Goal: Task Accomplishment & Management: Use online tool/utility

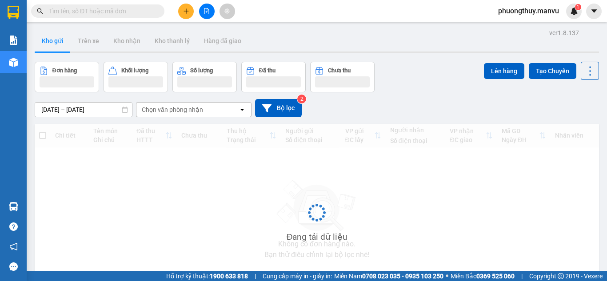
click at [133, 10] on input "text" at bounding box center [101, 11] width 105 height 10
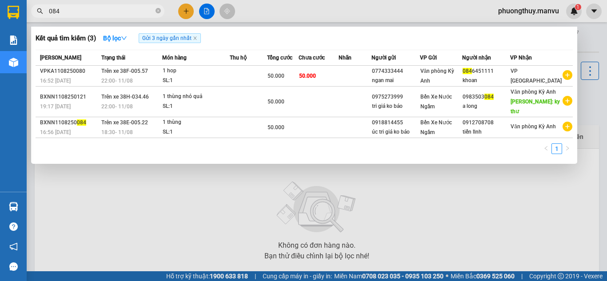
type input "084"
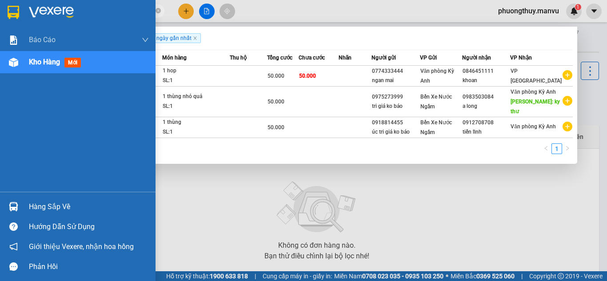
type input "0329"
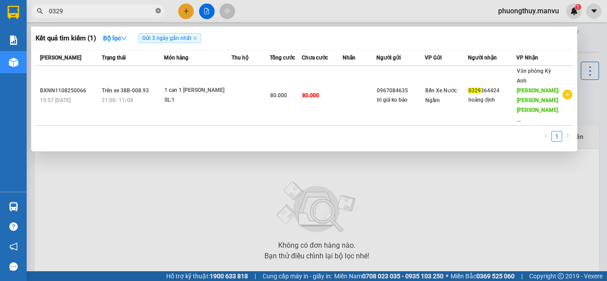
click at [156, 8] on icon "close-circle" at bounding box center [158, 10] width 5 height 5
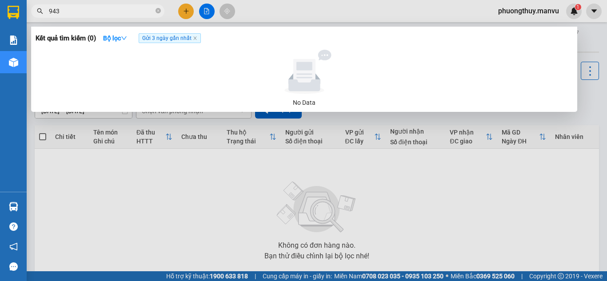
click at [155, 9] on span "943" at bounding box center [97, 10] width 133 height 13
click at [136, 12] on input "943" at bounding box center [101, 11] width 105 height 10
type input "9"
type input "913"
click at [83, 11] on input "913" at bounding box center [101, 11] width 105 height 10
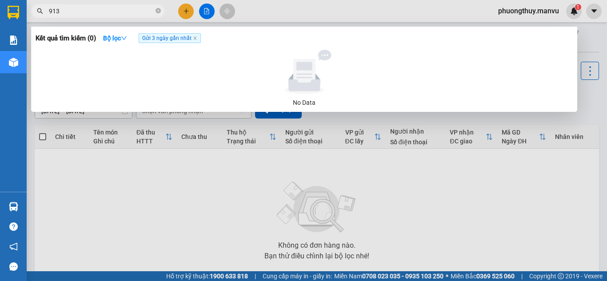
click at [83, 11] on input "913" at bounding box center [101, 11] width 105 height 10
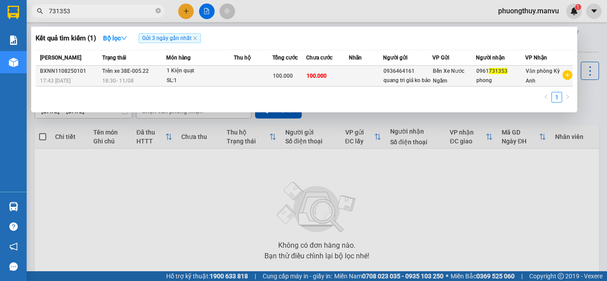
type input "731353"
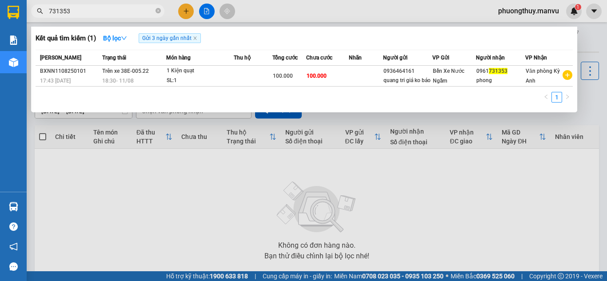
click at [92, 12] on input "731353" at bounding box center [101, 11] width 105 height 10
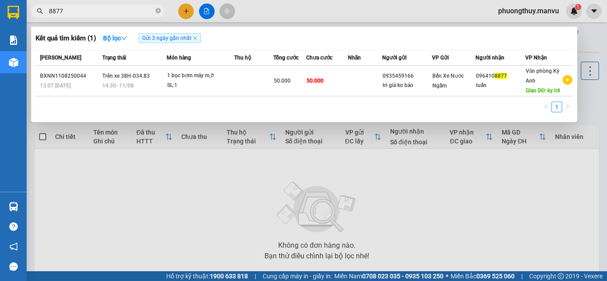
type input "8877"
click at [293, 14] on div at bounding box center [303, 140] width 607 height 281
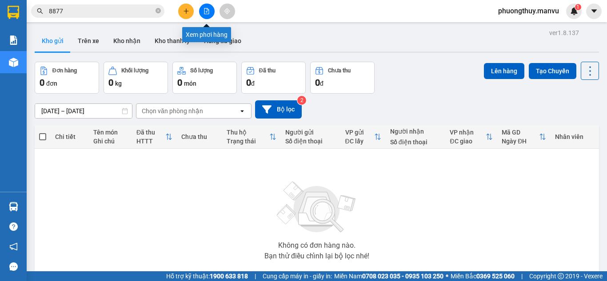
click at [214, 11] on button at bounding box center [207, 12] width 16 height 16
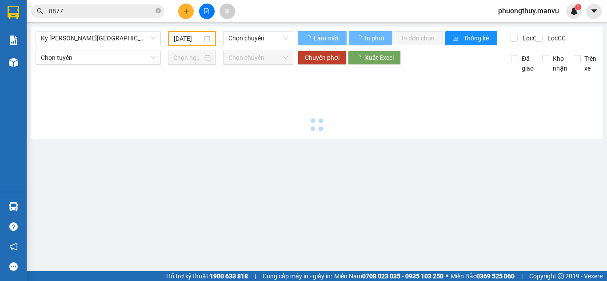
type input "[DATE]"
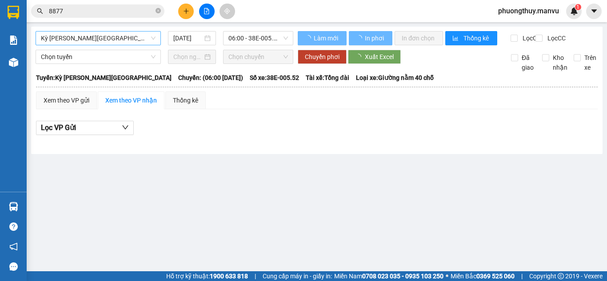
click at [130, 36] on span "Kỳ [PERSON_NAME][GEOGRAPHIC_DATA]" at bounding box center [98, 38] width 115 height 13
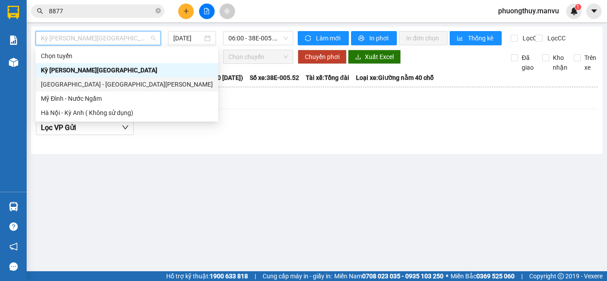
drag, startPoint x: 80, startPoint y: 81, endPoint x: 97, endPoint y: 76, distance: 17.6
click at [80, 81] on div "[GEOGRAPHIC_DATA] - [GEOGRAPHIC_DATA][PERSON_NAME]" at bounding box center [127, 85] width 172 height 10
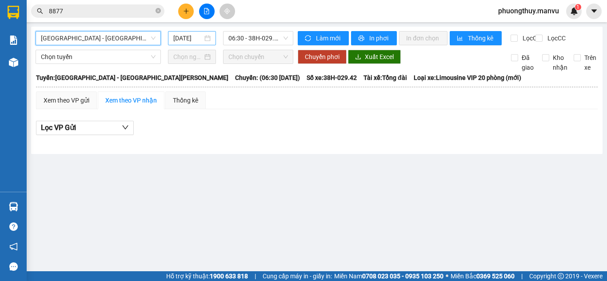
click at [194, 38] on input "[DATE]" at bounding box center [187, 38] width 29 height 10
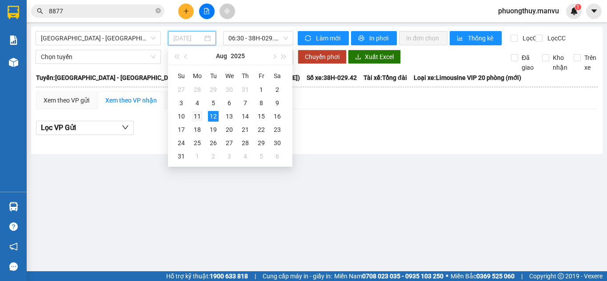
click at [201, 115] on div "11" at bounding box center [197, 116] width 11 height 11
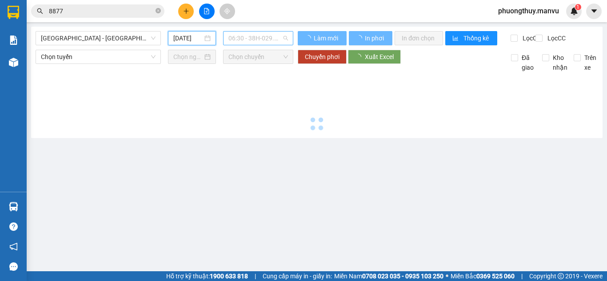
click at [251, 38] on span "06:30 - 38H-029.42" at bounding box center [258, 38] width 60 height 13
type input "[DATE]"
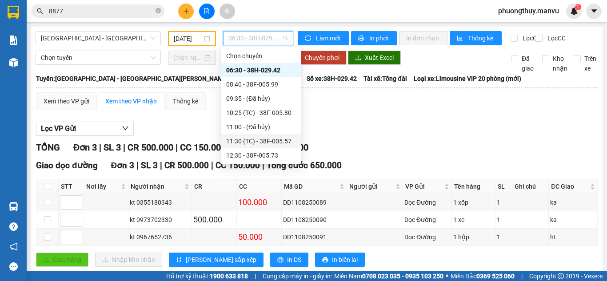
scroll to position [44, 0]
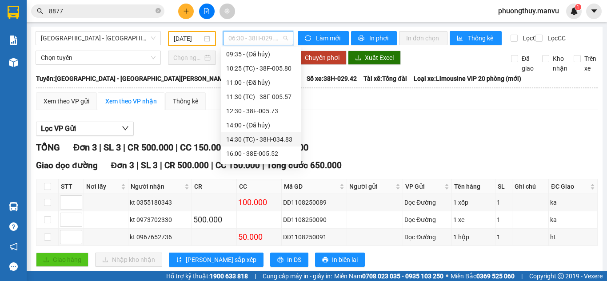
click at [249, 143] on div "14:30 (TC) - 38H-034.83" at bounding box center [260, 140] width 69 height 10
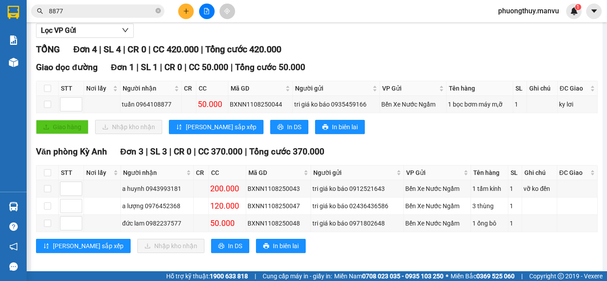
scroll to position [112, 0]
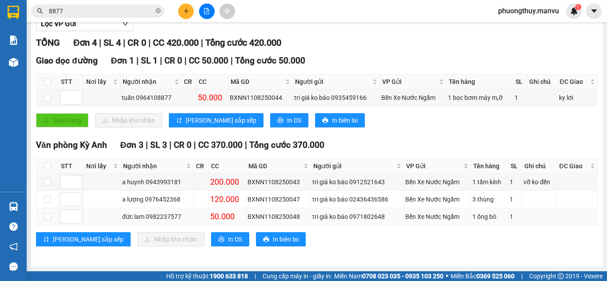
click at [351, 219] on div "tri giá ko báo 0971802648" at bounding box center [356, 217] width 89 height 10
click at [350, 218] on div "tri giá ko báo 0971802648" at bounding box center [356, 217] width 89 height 10
click at [342, 205] on td "tri giá ko báo 02436436586" at bounding box center [357, 199] width 92 height 17
click at [344, 197] on div "tri giá ko báo 02436436586" at bounding box center [356, 200] width 89 height 10
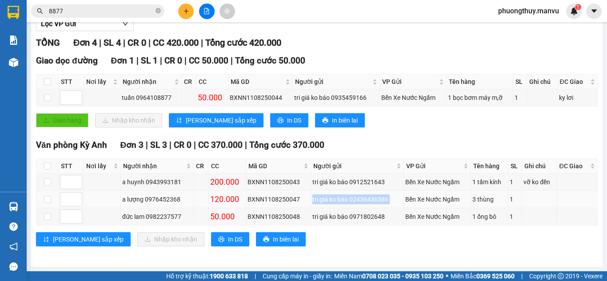
click at [344, 197] on div "tri giá ko báo 02436436586" at bounding box center [356, 200] width 89 height 10
click at [350, 177] on td "tri giá ko báo 0912521643" at bounding box center [357, 182] width 92 height 17
click at [348, 180] on div "tri giá ko báo 0912521643" at bounding box center [356, 182] width 89 height 10
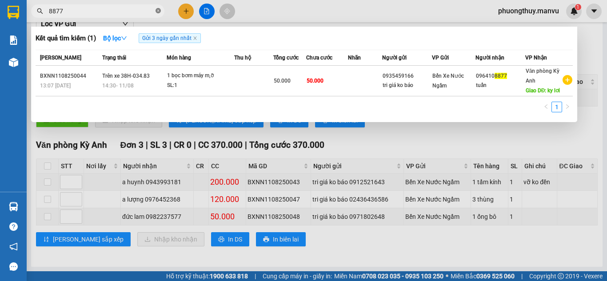
click at [156, 13] on icon "close-circle" at bounding box center [158, 10] width 5 height 5
type input "nam"
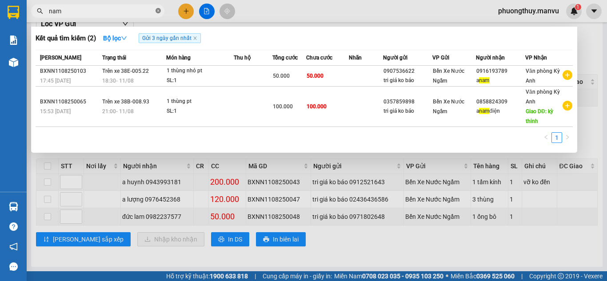
click at [160, 11] on icon "close-circle" at bounding box center [158, 10] width 5 height 5
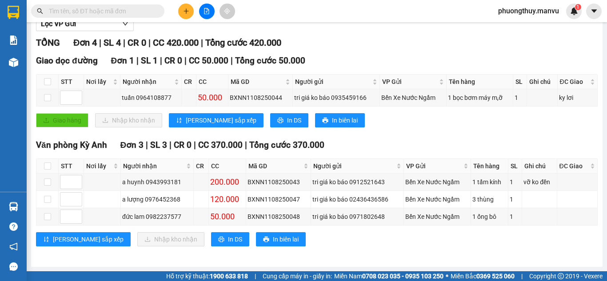
click at [153, 12] on input "text" at bounding box center [101, 11] width 105 height 10
type input "0"
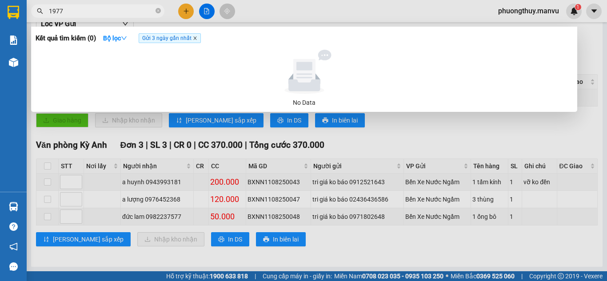
type input "1977"
click at [195, 38] on icon "close" at bounding box center [195, 38] width 4 height 4
click at [120, 33] on button "Bộ lọc" at bounding box center [115, 38] width 38 height 14
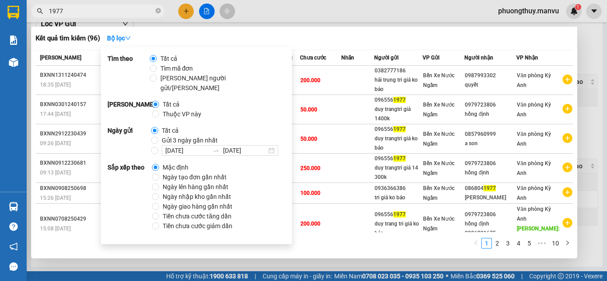
click at [169, 172] on span "Ngày tạo đơn gần nhất" at bounding box center [194, 177] width 71 height 10
click at [159, 174] on input "Ngày tạo đơn gần nhất" at bounding box center [155, 177] width 7 height 7
radio input "true"
radio input "false"
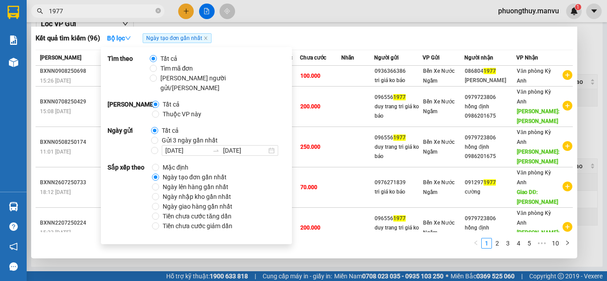
click at [405, 41] on div "Kết quả tìm kiếm ( 96 ) Bộ lọc Ngày tạo đơn gần nhất" at bounding box center [304, 38] width 537 height 14
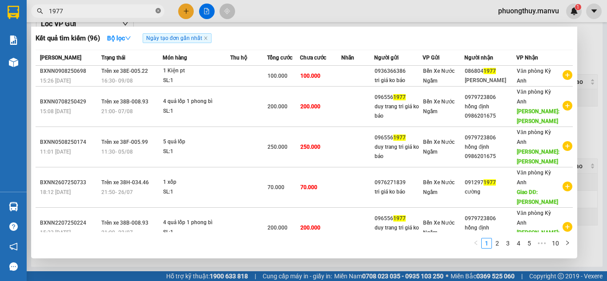
click at [159, 11] on icon "close-circle" at bounding box center [158, 10] width 5 height 5
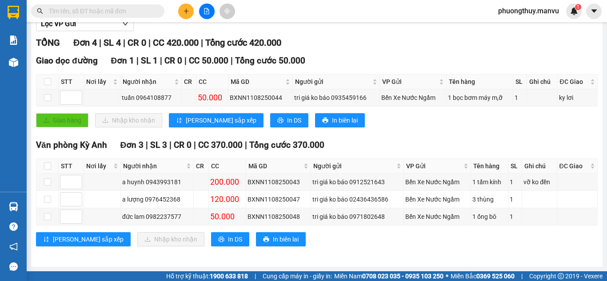
click at [151, 15] on input "text" at bounding box center [101, 11] width 105 height 10
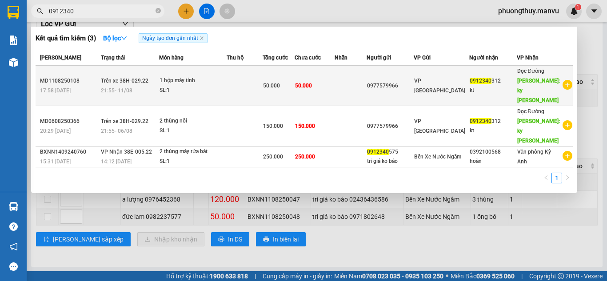
type input "0912340"
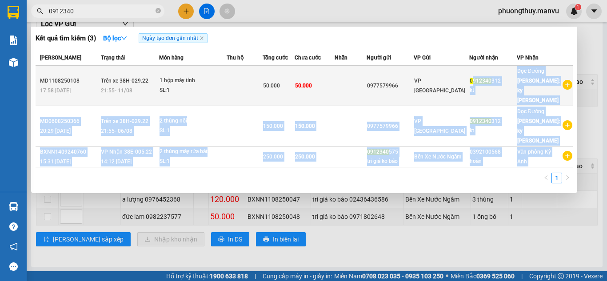
click at [478, 76] on div "0912340 312" at bounding box center [493, 80] width 46 height 9
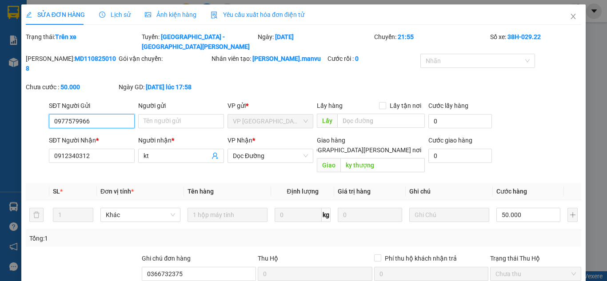
type input "0977579966"
type input "0912340312"
type input "kt"
type input "ky thượng"
type input "0366732375"
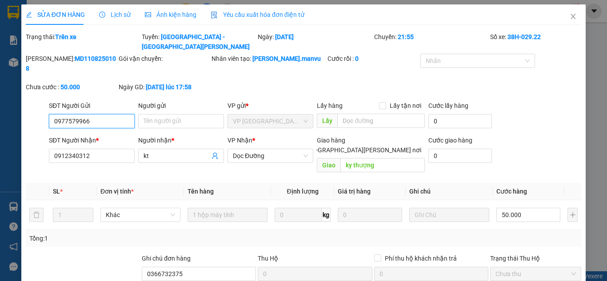
type input "50.000"
click at [105, 149] on input "0912340312" at bounding box center [92, 156] width 86 height 14
click at [107, 149] on input "0912340312" at bounding box center [92, 156] width 86 height 14
click at [570, 18] on icon "close" at bounding box center [573, 16] width 7 height 7
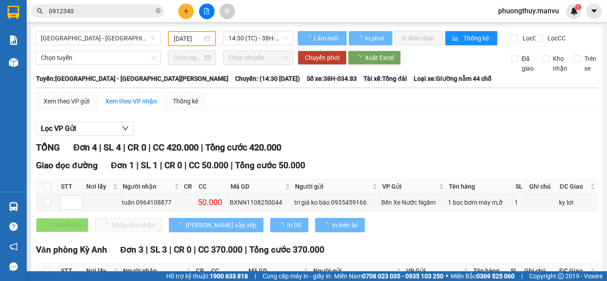
click at [121, 13] on input "0912340" at bounding box center [101, 11] width 105 height 10
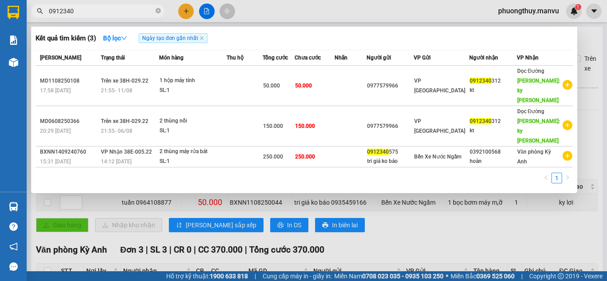
paste input "312"
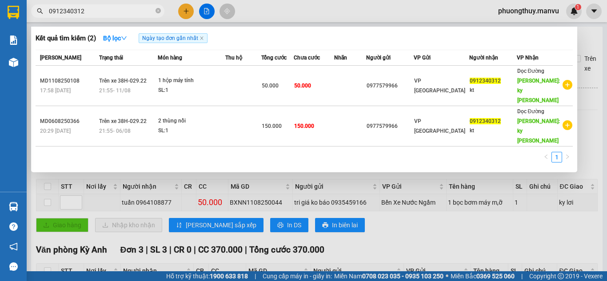
type input "0912340312"
click at [127, 19] on div at bounding box center [303, 140] width 607 height 281
click at [132, 15] on input "0912340312" at bounding box center [101, 11] width 105 height 10
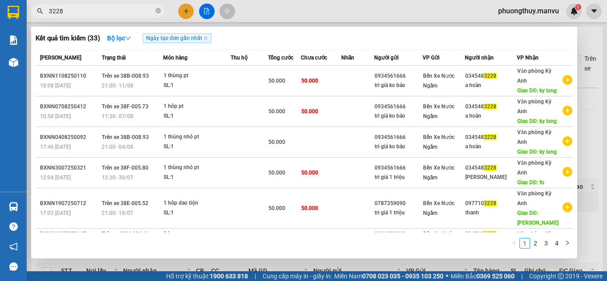
type input "3228"
click at [108, 11] on input "3228" at bounding box center [101, 11] width 105 height 10
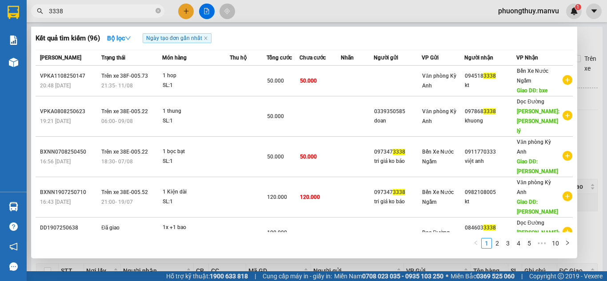
type input "3338"
click at [121, 14] on input "3338" at bounding box center [101, 11] width 105 height 10
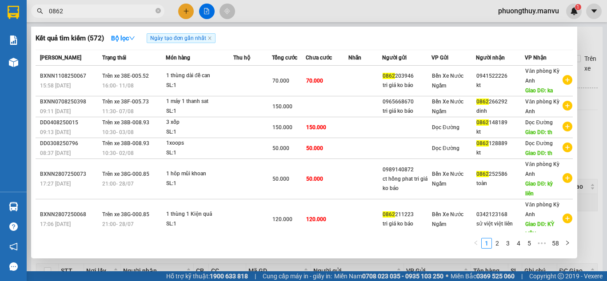
type input "0862"
click at [270, 18] on div at bounding box center [303, 140] width 607 height 281
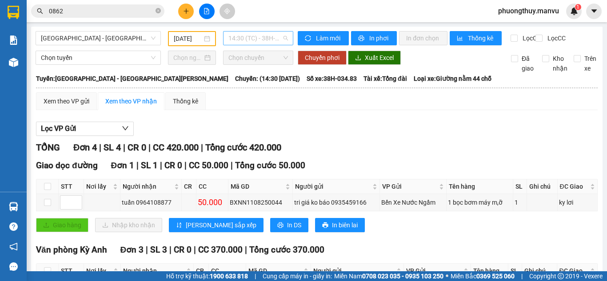
click at [231, 37] on span "14:30 (TC) - 38H-034.83" at bounding box center [258, 38] width 60 height 13
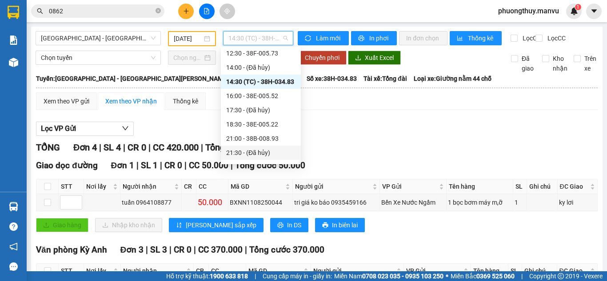
scroll to position [142, 0]
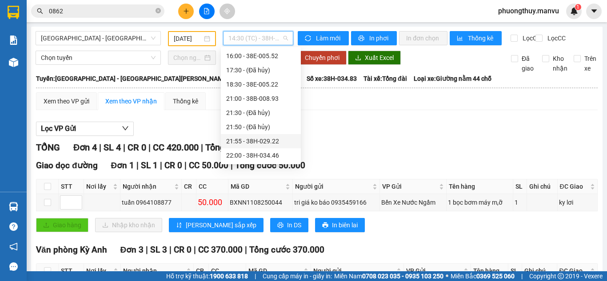
click at [264, 142] on div "21:55 - 38H-029.22" at bounding box center [260, 141] width 69 height 10
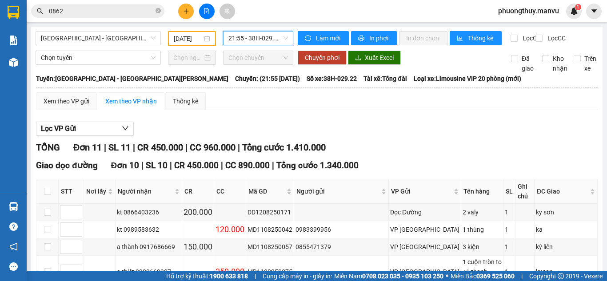
click at [129, 15] on input "0862" at bounding box center [101, 11] width 105 height 10
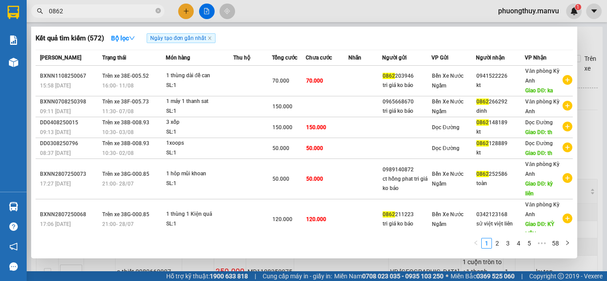
click at [129, 15] on input "0862" at bounding box center [101, 11] width 105 height 10
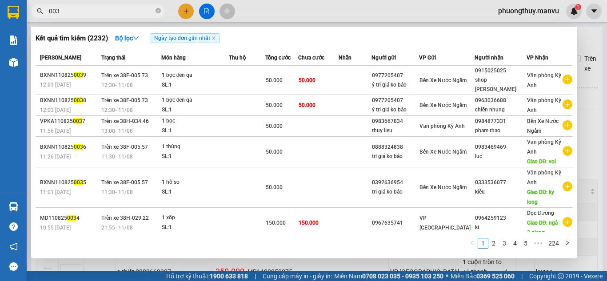
type input "003"
click at [251, 19] on div at bounding box center [303, 140] width 607 height 281
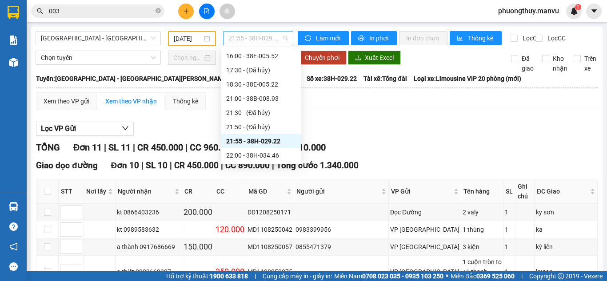
click at [242, 38] on span "21:55 - 38H-029.22" at bounding box center [258, 38] width 60 height 13
click at [246, 84] on div "08:40 - 38F-005.99" at bounding box center [260, 85] width 69 height 10
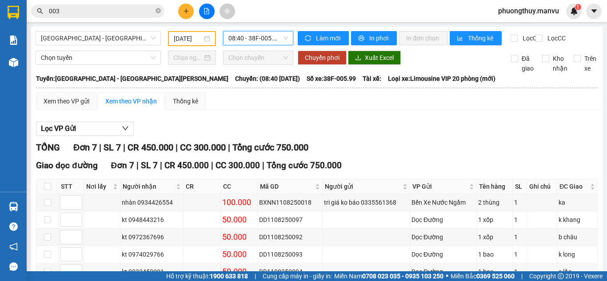
click at [307, 84] on span "Số xe: 38F-005.99" at bounding box center [331, 79] width 49 height 10
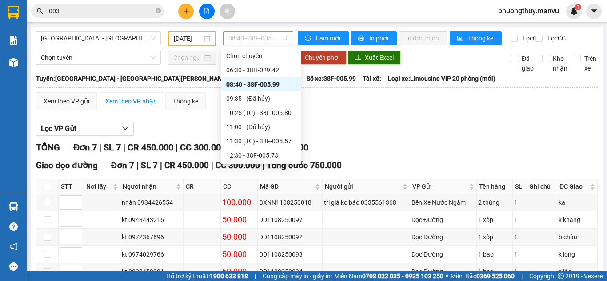
click at [250, 37] on span "08:40 - 38F-005.99" at bounding box center [258, 38] width 60 height 13
click at [252, 106] on div "10:25 (TC) - 38F-005.80" at bounding box center [261, 113] width 80 height 14
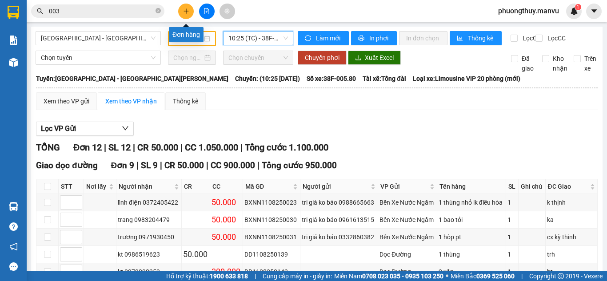
click at [189, 14] on icon "plus" at bounding box center [186, 11] width 6 height 6
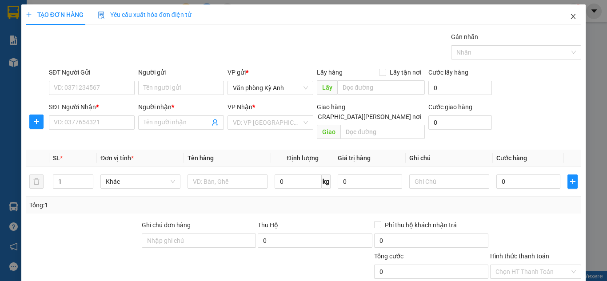
click at [570, 16] on icon "close" at bounding box center [573, 16] width 7 height 7
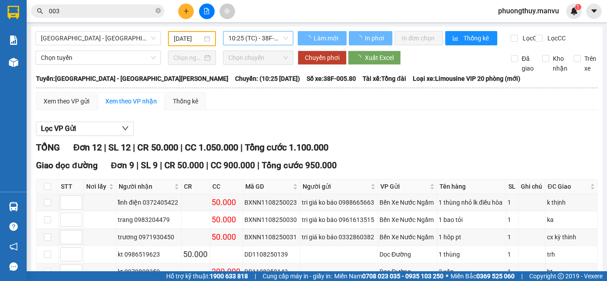
click at [249, 41] on span "10:25 (TC) - 38F-005.80" at bounding box center [258, 38] width 60 height 13
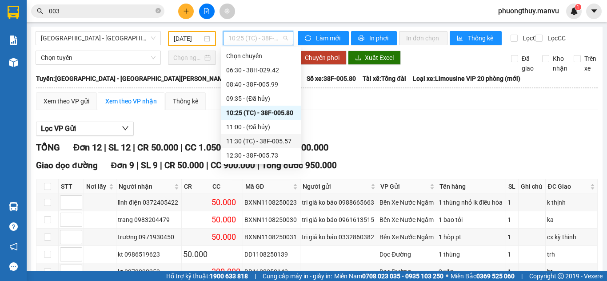
click at [266, 140] on div "11:30 (TC) - 38F-005.57" at bounding box center [260, 141] width 69 height 10
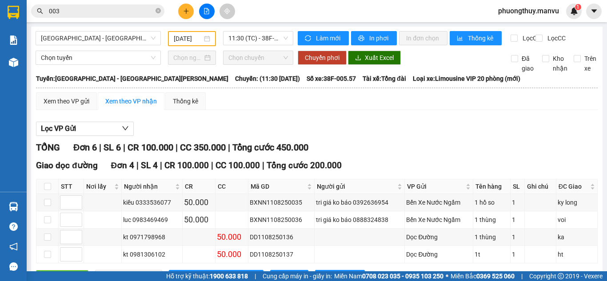
drag, startPoint x: 118, startPoint y: 20, endPoint x: 126, endPoint y: 6, distance: 15.5
click at [120, 19] on div "Kết quả tìm kiếm ( 2232 ) Bộ lọc Ngày tạo đơn gần nhất Mã ĐH Trạng thái Món hàn…" at bounding box center [303, 11] width 607 height 22
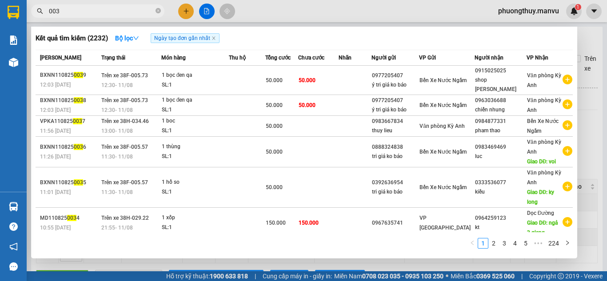
click at [126, 6] on input "003" at bounding box center [101, 11] width 105 height 10
click at [126, 15] on input "003" at bounding box center [101, 11] width 105 height 10
click at [129, 15] on input "003" at bounding box center [101, 11] width 105 height 10
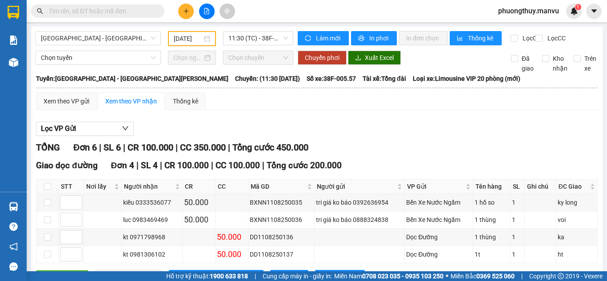
click at [129, 15] on input "text" at bounding box center [101, 11] width 105 height 10
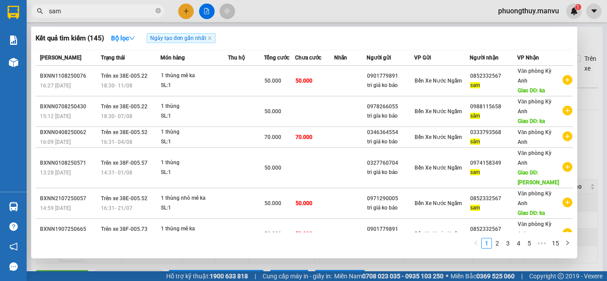
type input "sam"
click at [301, 14] on div at bounding box center [303, 140] width 607 height 281
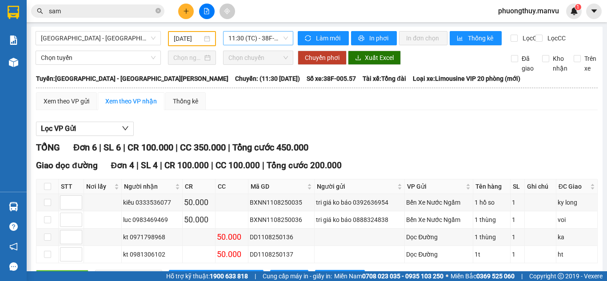
click at [248, 42] on span "11:30 (TC) - 38F-005.57" at bounding box center [258, 38] width 60 height 13
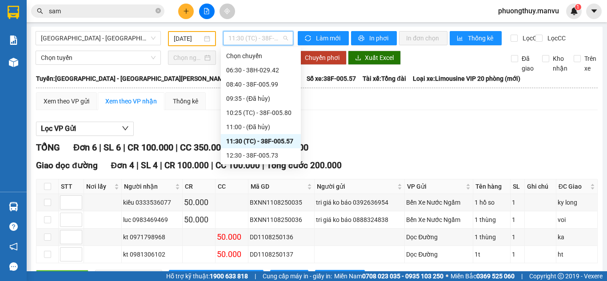
click at [248, 42] on span "11:30 (TC) - 38F-005.57" at bounding box center [258, 38] width 60 height 13
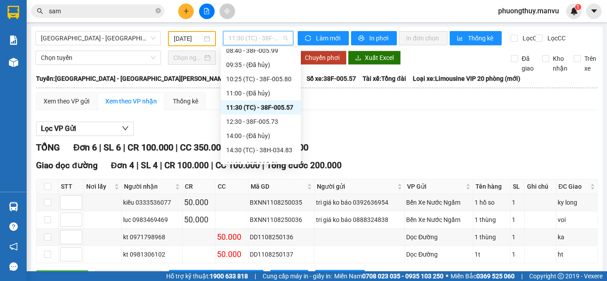
scroll to position [44, 0]
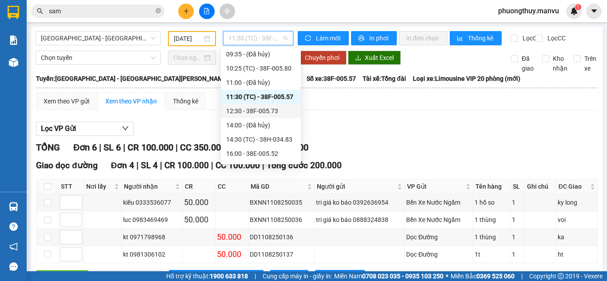
click at [269, 112] on div "12:30 - 38F-005.73" at bounding box center [260, 111] width 69 height 10
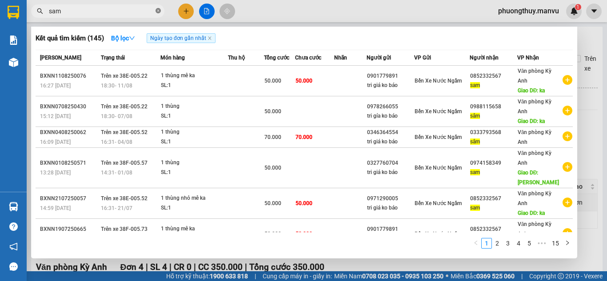
click at [156, 11] on icon "close-circle" at bounding box center [158, 10] width 5 height 5
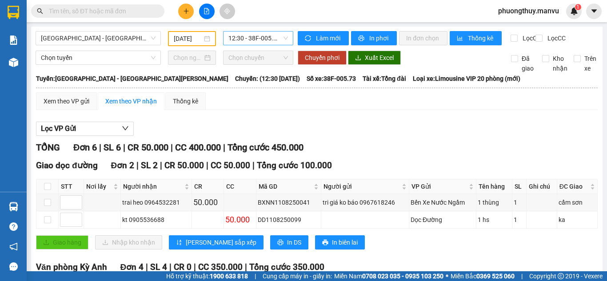
click at [252, 39] on span "12:30 - 38F-005.73" at bounding box center [258, 38] width 60 height 13
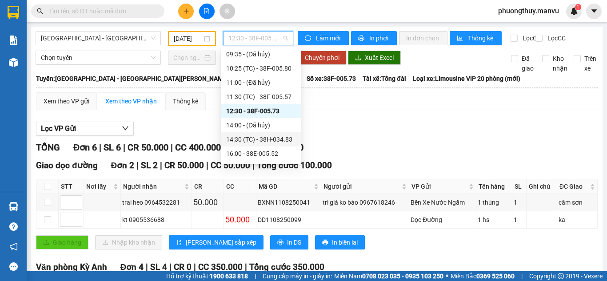
click at [265, 139] on div "14:30 (TC) - 38H-034.83" at bounding box center [260, 140] width 69 height 10
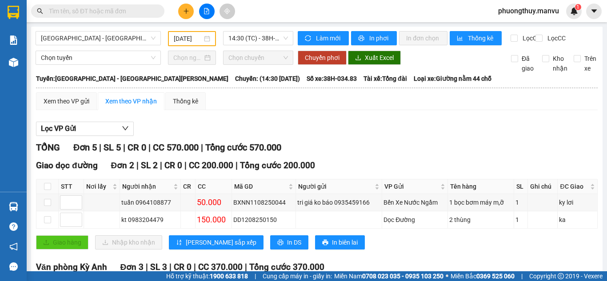
drag, startPoint x: 244, startPoint y: 90, endPoint x: 230, endPoint y: 104, distance: 19.5
click at [230, 104] on div "Xem theo VP gửi Xem theo VP nhận Thống kê" at bounding box center [317, 101] width 562 height 18
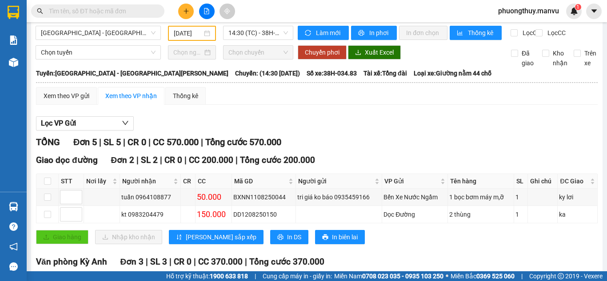
scroll to position [6, 0]
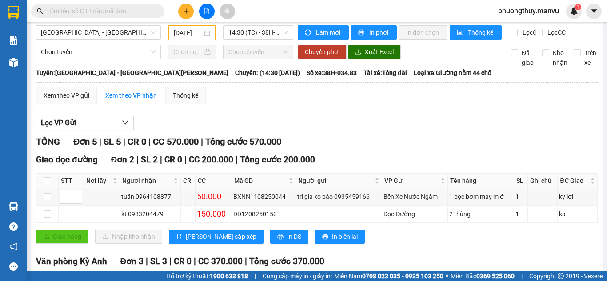
click at [125, 13] on input "text" at bounding box center [101, 11] width 105 height 10
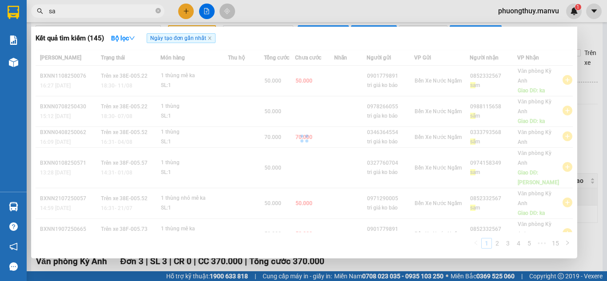
type input "sam"
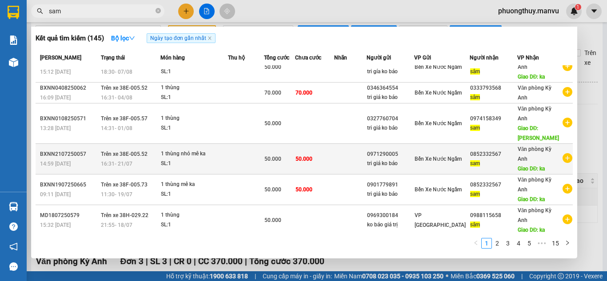
scroll to position [0, 0]
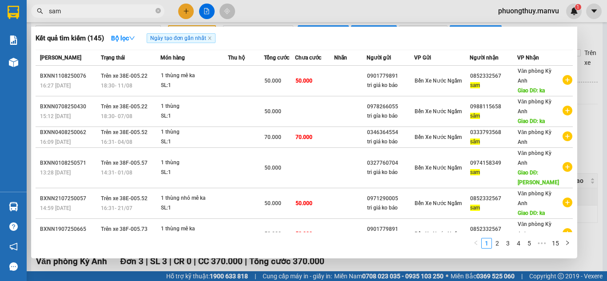
click at [118, 8] on input "sam" at bounding box center [101, 11] width 105 height 10
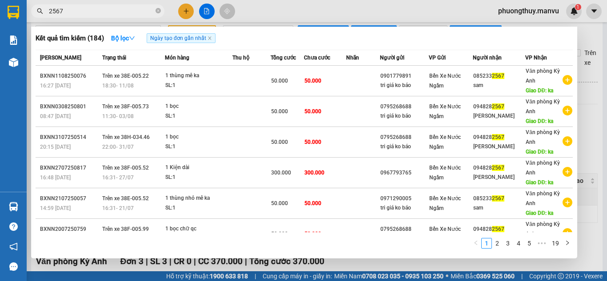
type input "2567"
click at [304, 15] on div at bounding box center [303, 140] width 607 height 281
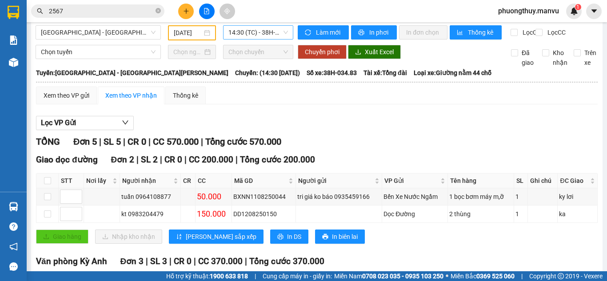
click at [267, 34] on span "14:30 (TC) - 38H-034.83" at bounding box center [258, 32] width 60 height 13
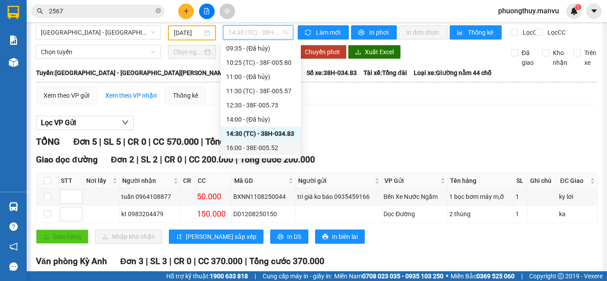
click at [416, 144] on div "TỔNG Đơn 5 | SL 5 | CR 0 | CC 570.000 | Tổng cước 570.000" at bounding box center [317, 142] width 562 height 14
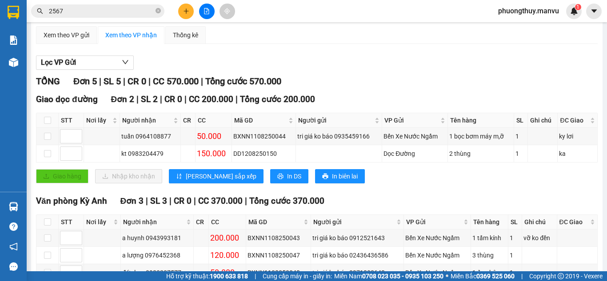
scroll to position [129, 0]
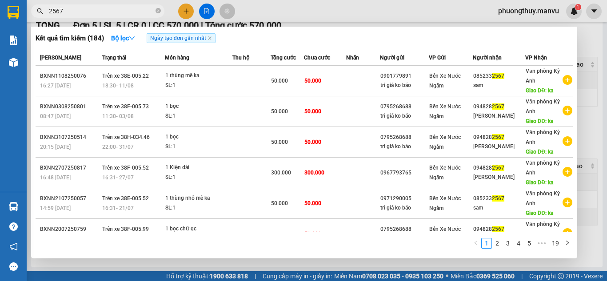
click at [76, 13] on input "2567" at bounding box center [101, 11] width 105 height 10
click at [77, 13] on input "2567" at bounding box center [101, 11] width 105 height 10
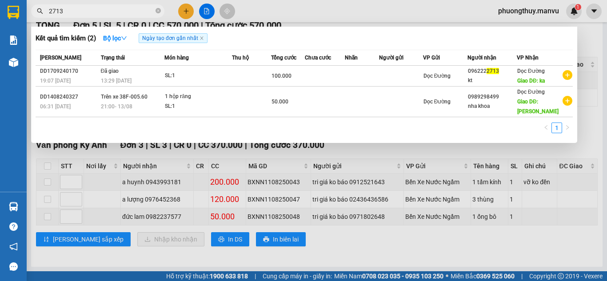
type input "2713"
click at [353, 236] on div at bounding box center [303, 140] width 607 height 281
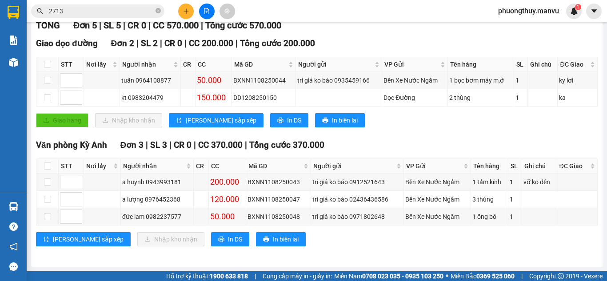
scroll to position [0, 0]
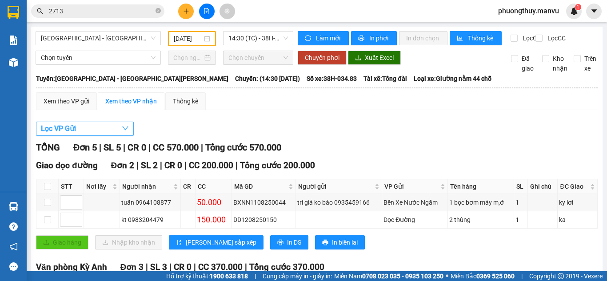
click at [114, 135] on button "Lọc VP Gửi" at bounding box center [85, 129] width 98 height 14
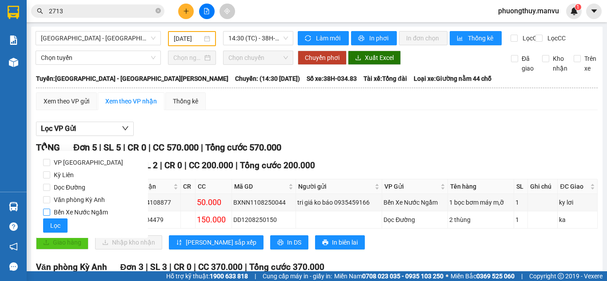
click at [78, 213] on span "Bến Xe Nước Ngầm" at bounding box center [80, 212] width 61 height 12
click at [50, 213] on input "Bến Xe Nước Ngầm" at bounding box center [46, 212] width 7 height 7
checkbox input "true"
click at [41, 227] on div "VP Mỹ Đình Kỳ Liên Dọc Đường Văn phòng Kỳ Anh Bến Xe Nước Ngầm Lọc" at bounding box center [92, 194] width 112 height 87
click at [50, 227] on span "Lọc" at bounding box center [55, 226] width 10 height 10
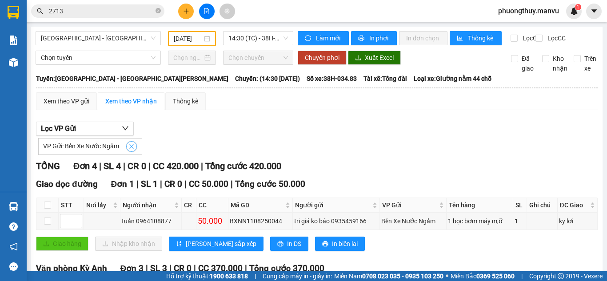
click at [134, 152] on button "button" at bounding box center [131, 146] width 11 height 11
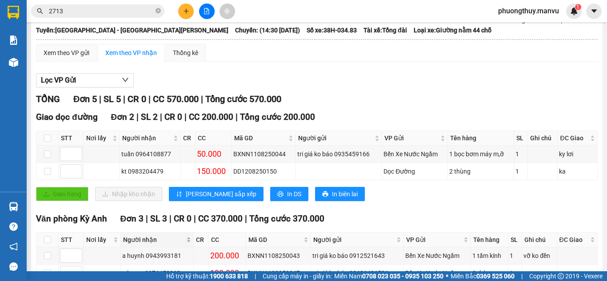
scroll to position [129, 0]
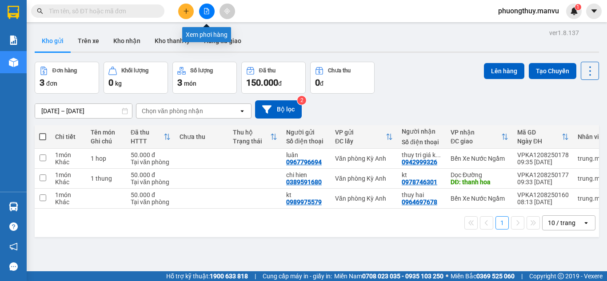
click at [210, 9] on button at bounding box center [207, 12] width 16 height 16
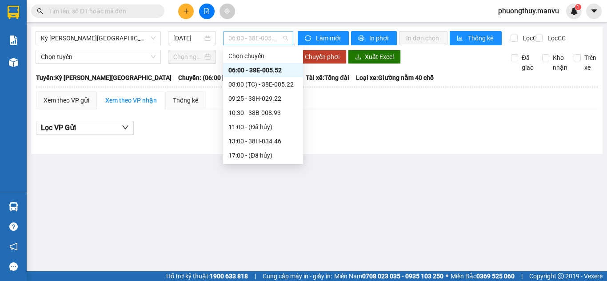
click at [263, 35] on span "06:00 - 38E-005.52" at bounding box center [258, 38] width 60 height 13
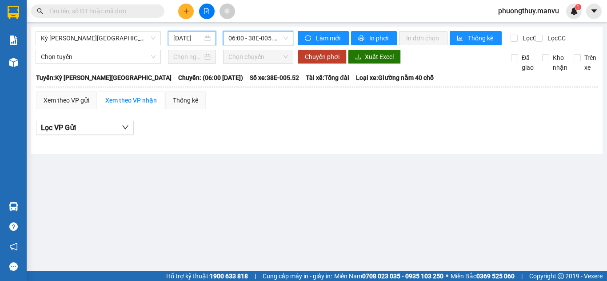
click at [189, 38] on input "[DATE]" at bounding box center [187, 38] width 29 height 10
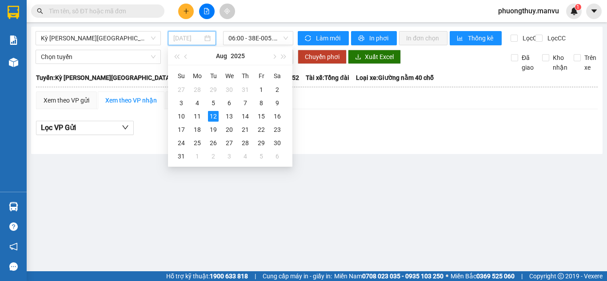
type input "[DATE]"
click at [99, 39] on span "Kỳ [PERSON_NAME][GEOGRAPHIC_DATA]" at bounding box center [98, 38] width 115 height 13
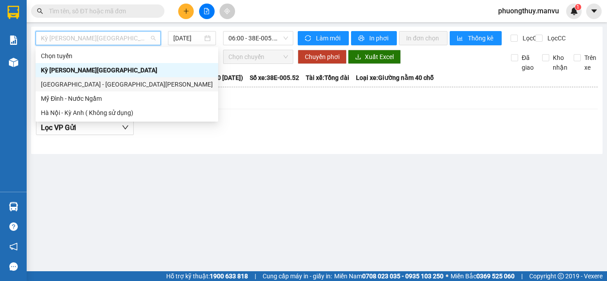
drag, startPoint x: 58, startPoint y: 83, endPoint x: 181, endPoint y: 49, distance: 128.2
click at [58, 83] on div "[GEOGRAPHIC_DATA] - [GEOGRAPHIC_DATA][PERSON_NAME]" at bounding box center [127, 85] width 172 height 10
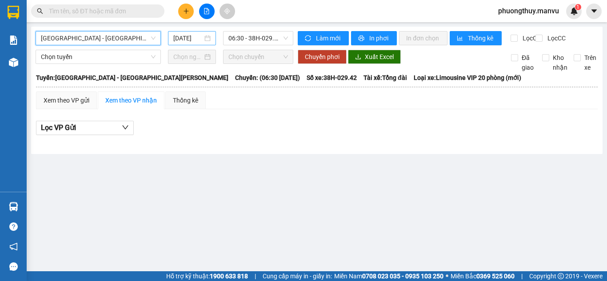
click at [171, 36] on div "[DATE]" at bounding box center [192, 38] width 48 height 14
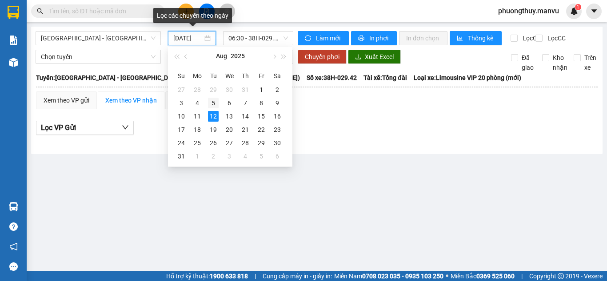
scroll to position [0, 2]
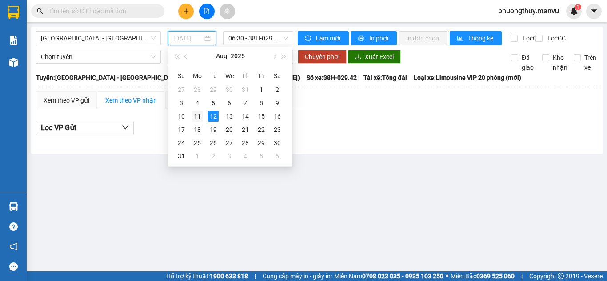
click at [196, 117] on div "11" at bounding box center [197, 116] width 11 height 11
type input "[DATE]"
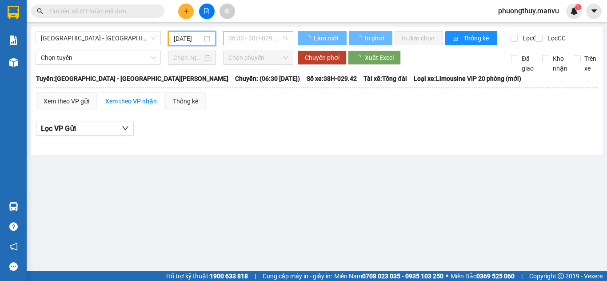
click at [248, 36] on span "06:30 - 38H-029.42" at bounding box center [258, 38] width 60 height 13
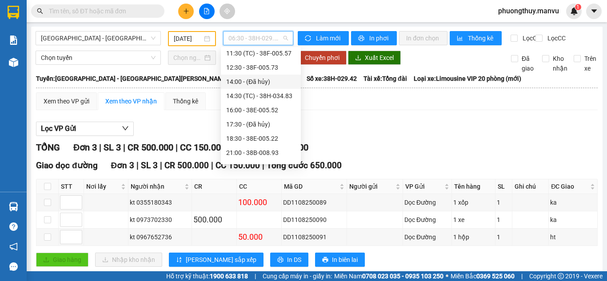
scroll to position [103, 0]
click at [255, 92] on div "16:00 - 38E-005.52" at bounding box center [260, 95] width 69 height 10
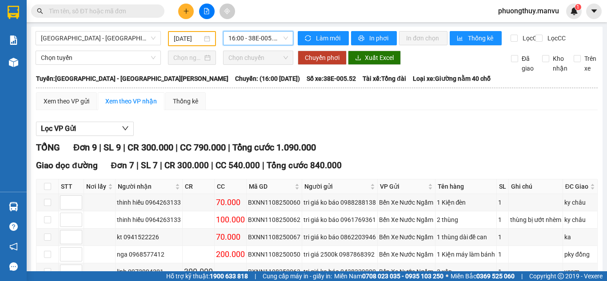
click at [112, 12] on input "text" at bounding box center [101, 11] width 105 height 10
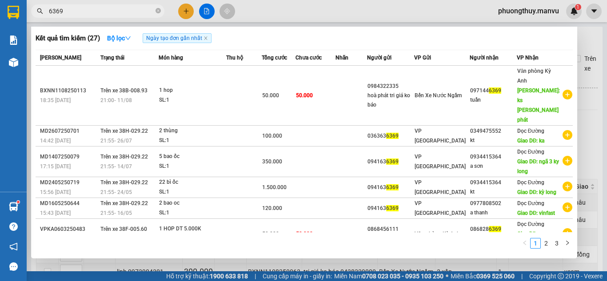
type input "6369"
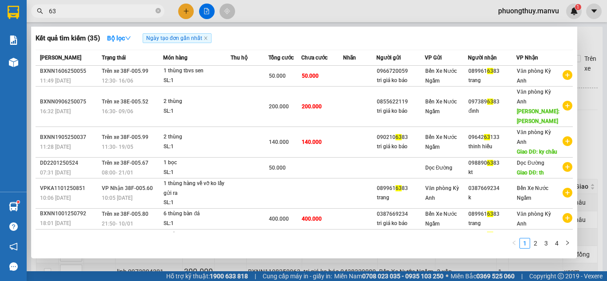
type input "6"
type input "6369"
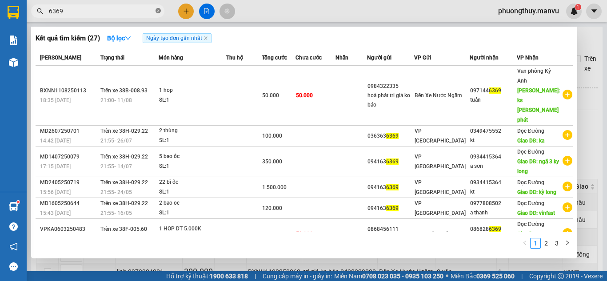
click at [160, 8] on icon "close-circle" at bounding box center [158, 10] width 5 height 5
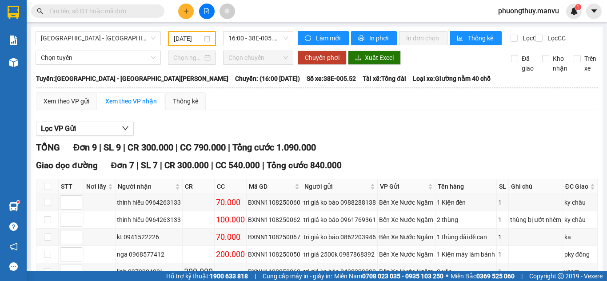
click at [108, 10] on input "text" at bounding box center [101, 11] width 105 height 10
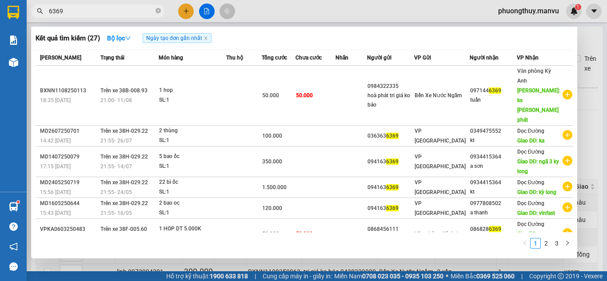
type input "6369"
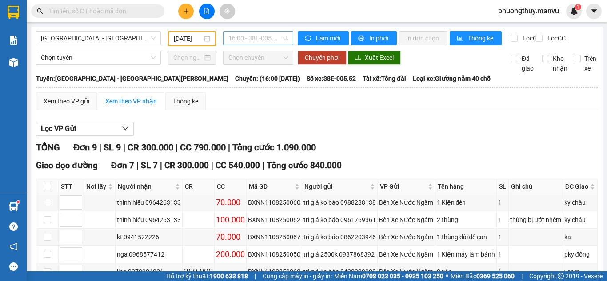
click at [276, 36] on span "16:00 - 38E-005.52" at bounding box center [258, 38] width 60 height 13
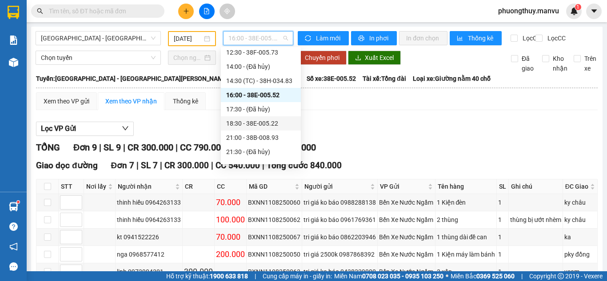
click at [260, 123] on div "18:30 - 38E-005.22" at bounding box center [260, 124] width 69 height 10
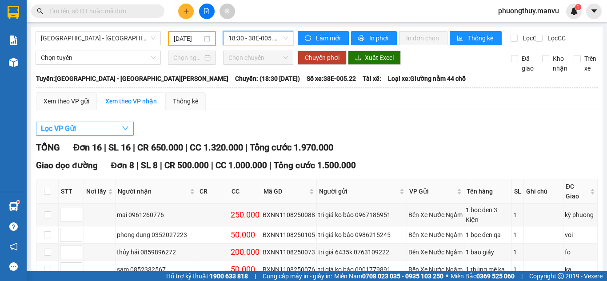
click at [118, 136] on button "Lọc VP Gửi" at bounding box center [85, 129] width 98 height 14
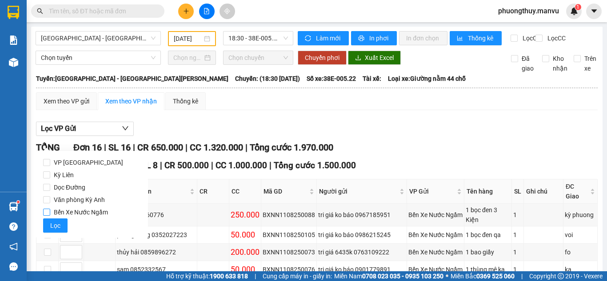
click at [84, 212] on span "Bến Xe Nước Ngầm" at bounding box center [80, 212] width 61 height 12
click at [50, 212] on input "Bến Xe Nước Ngầm" at bounding box center [46, 212] width 7 height 7
checkbox input "true"
click at [52, 228] on span "Lọc" at bounding box center [55, 226] width 10 height 10
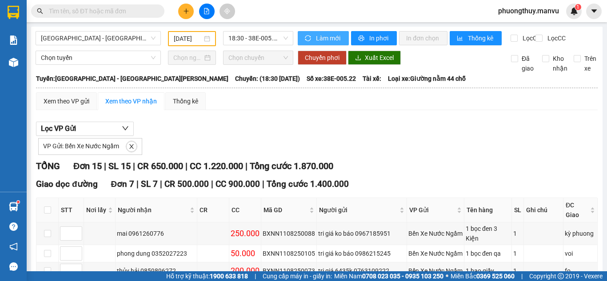
click at [317, 36] on span "Làm mới" at bounding box center [329, 38] width 26 height 10
click at [256, 34] on span "18:30 - 38E-005.22" at bounding box center [258, 38] width 60 height 13
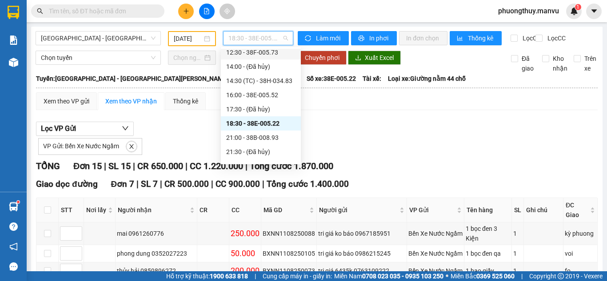
click at [255, 51] on div "12:30 - 38F-005.73" at bounding box center [260, 53] width 69 height 10
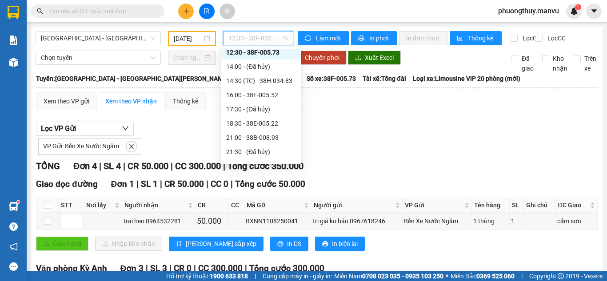
click at [234, 36] on span "12:30 - 38F-005.73" at bounding box center [258, 38] width 60 height 13
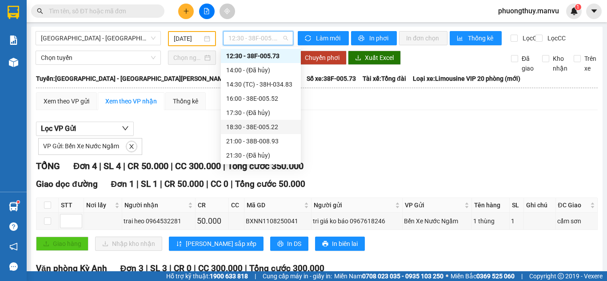
scroll to position [142, 0]
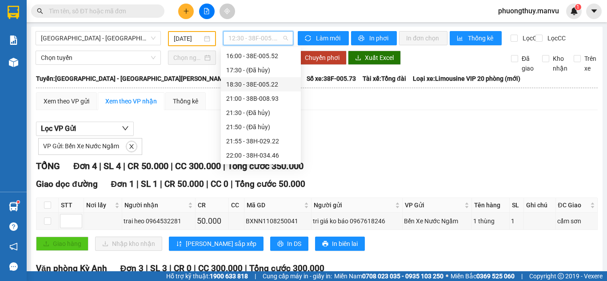
click at [261, 84] on div "18:30 - 38E-005.22" at bounding box center [260, 85] width 69 height 10
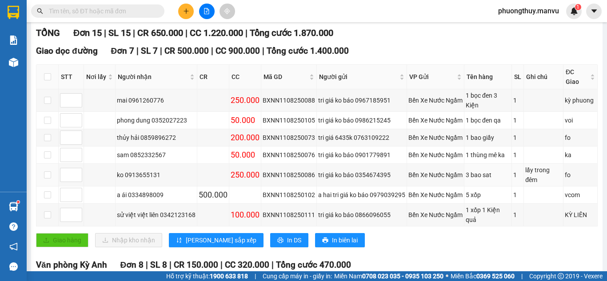
scroll to position [89, 0]
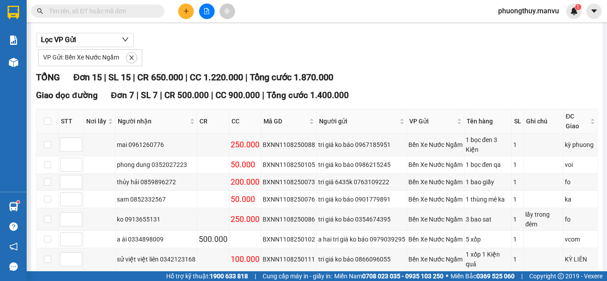
click at [108, 10] on input "text" at bounding box center [101, 11] width 105 height 10
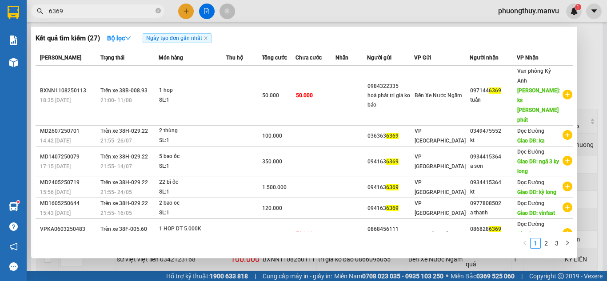
type input "6369"
click at [316, 8] on div at bounding box center [303, 140] width 607 height 281
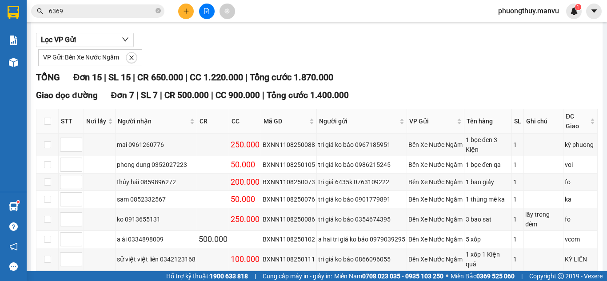
scroll to position [0, 0]
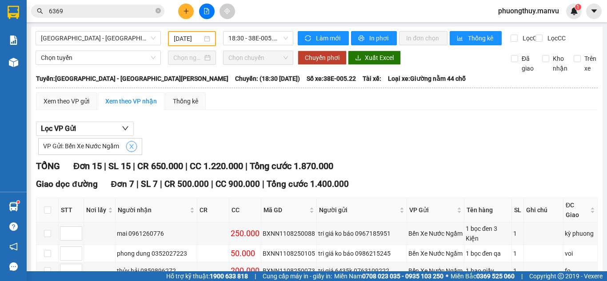
click at [130, 152] on button "button" at bounding box center [131, 146] width 11 height 11
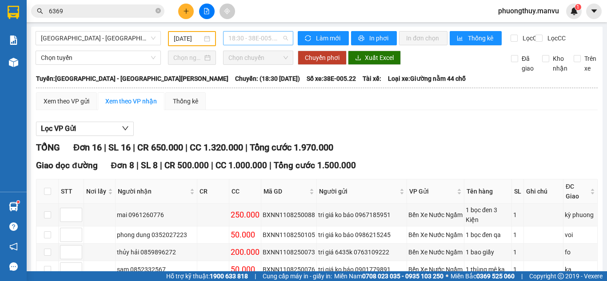
click at [264, 39] on span "18:30 - 38E-005.22" at bounding box center [258, 38] width 60 height 13
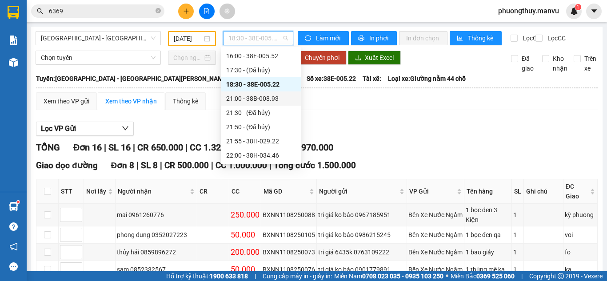
scroll to position [53, 0]
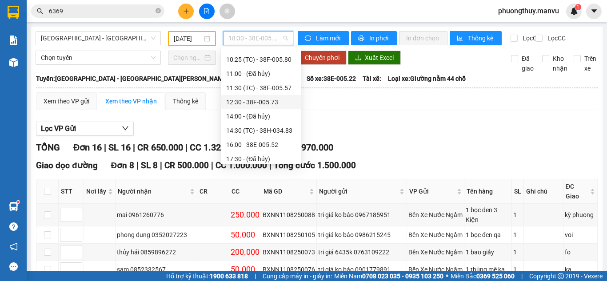
click at [254, 104] on div "12:30 - 38F-005.73" at bounding box center [260, 102] width 69 height 10
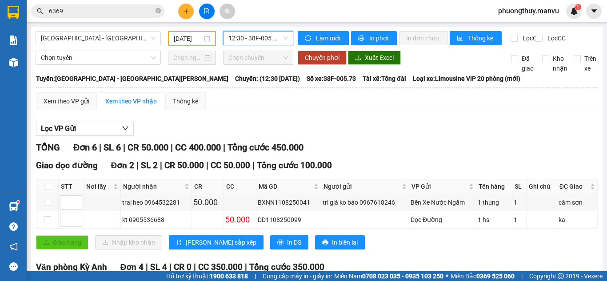
click at [249, 44] on span "12:30 - 38F-005.73" at bounding box center [258, 38] width 60 height 13
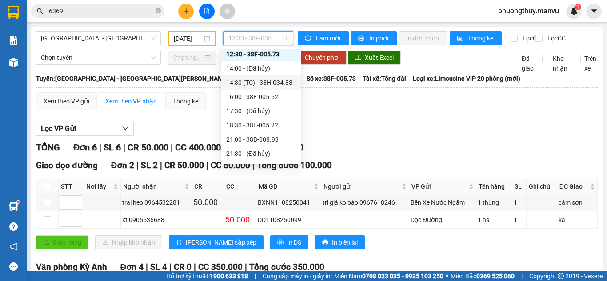
scroll to position [142, 0]
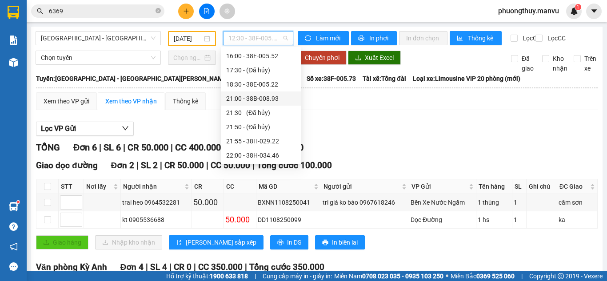
click at [268, 99] on div "21:00 - 38B-008.93" at bounding box center [260, 99] width 69 height 10
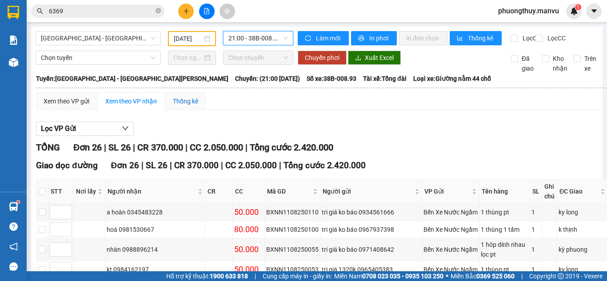
click at [175, 104] on div "Thống kê" at bounding box center [185, 101] width 25 height 10
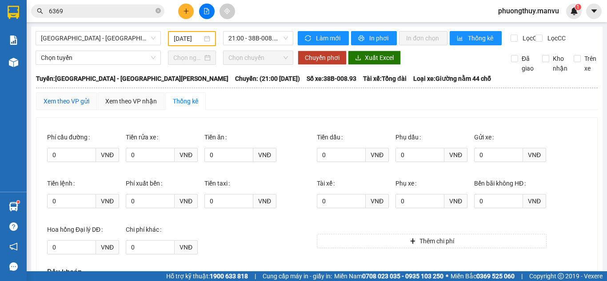
click at [56, 106] on div "Xem theo VP gửi" at bounding box center [67, 101] width 46 height 10
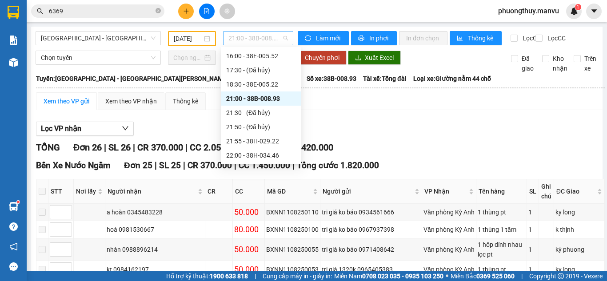
click at [256, 40] on span "21:00 - 38B-008.93" at bounding box center [258, 38] width 60 height 13
click at [84, 42] on span "[GEOGRAPHIC_DATA] - [GEOGRAPHIC_DATA][PERSON_NAME]" at bounding box center [98, 38] width 115 height 13
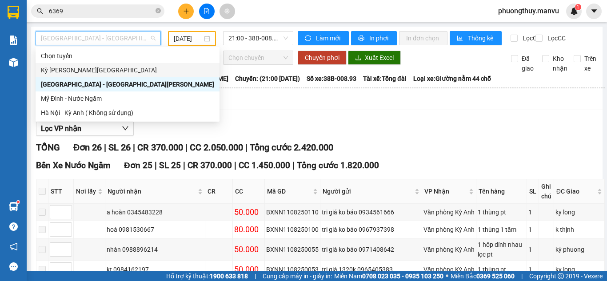
drag, startPoint x: 79, startPoint y: 69, endPoint x: 177, endPoint y: 61, distance: 98.1
click at [79, 68] on div "Kỳ [PERSON_NAME][GEOGRAPHIC_DATA]" at bounding box center [127, 70] width 173 height 10
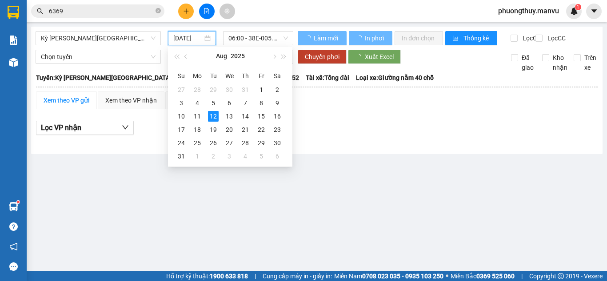
click at [187, 35] on input "[DATE]" at bounding box center [187, 38] width 29 height 10
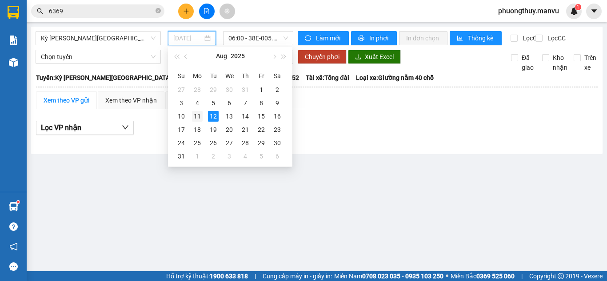
click at [200, 119] on div "11" at bounding box center [197, 116] width 11 height 11
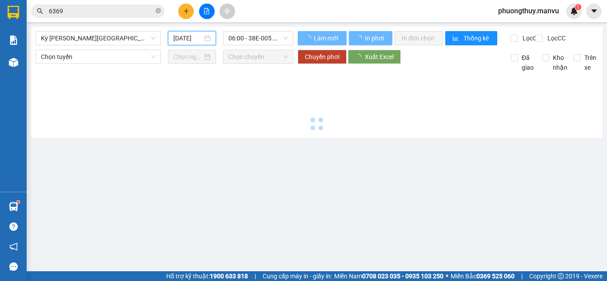
type input "[DATE]"
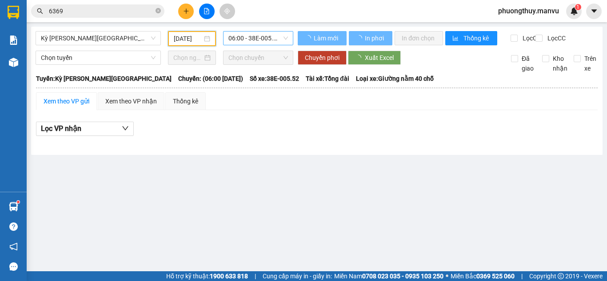
click at [261, 35] on span "06:00 - 38E-005.52" at bounding box center [258, 38] width 60 height 13
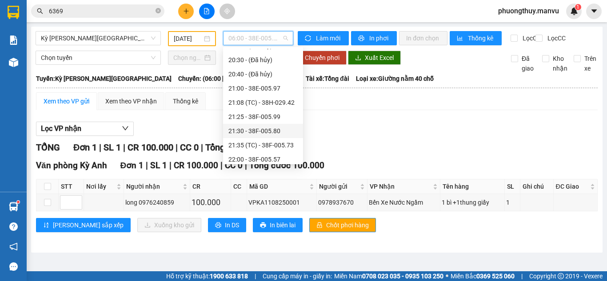
scroll to position [128, 0]
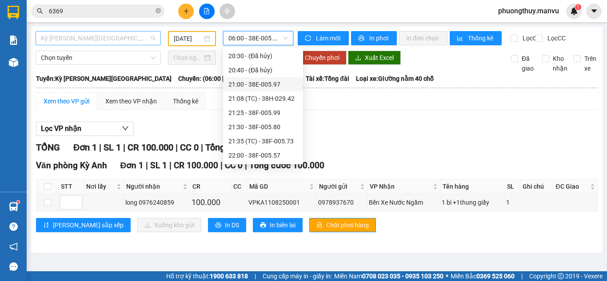
click at [112, 36] on span "Kỳ [PERSON_NAME][GEOGRAPHIC_DATA]" at bounding box center [98, 38] width 115 height 13
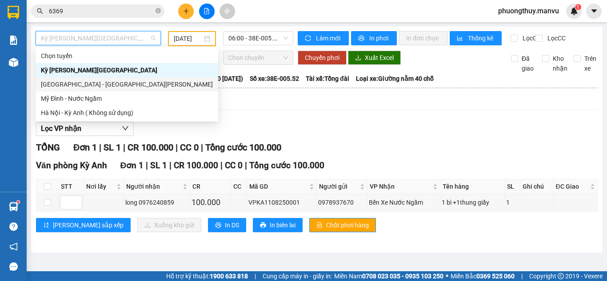
drag, startPoint x: 73, startPoint y: 83, endPoint x: 112, endPoint y: 71, distance: 40.8
click at [73, 83] on div "[GEOGRAPHIC_DATA] - [GEOGRAPHIC_DATA][PERSON_NAME]" at bounding box center [127, 85] width 172 height 10
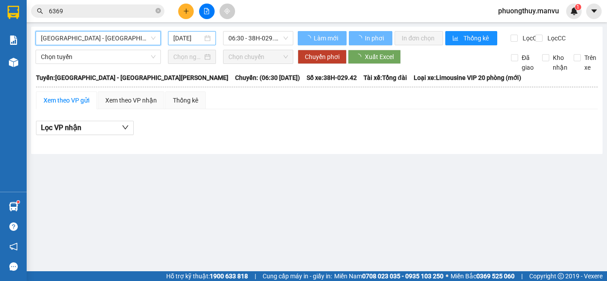
click at [195, 36] on input "[DATE]" at bounding box center [187, 38] width 29 height 10
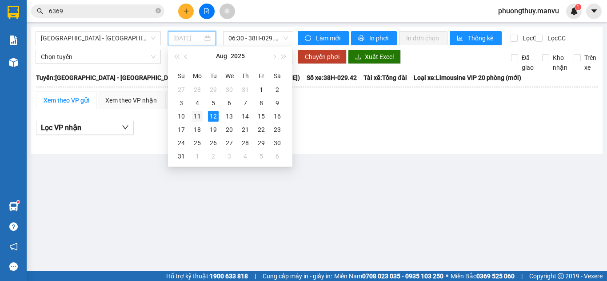
click at [204, 117] on td "11" at bounding box center [197, 116] width 16 height 13
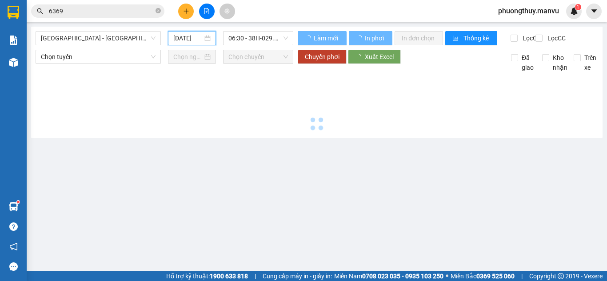
type input "[DATE]"
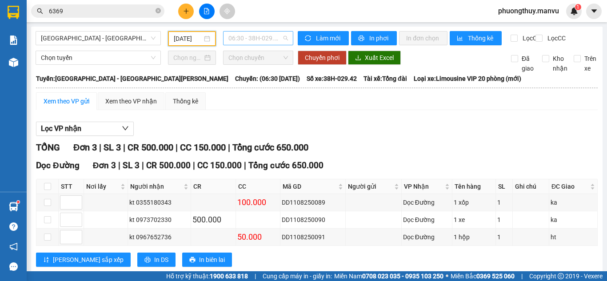
click at [265, 39] on span "06:30 - 38H-029.42" at bounding box center [258, 38] width 60 height 13
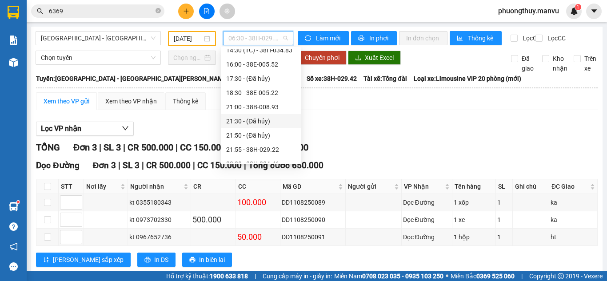
scroll to position [142, 0]
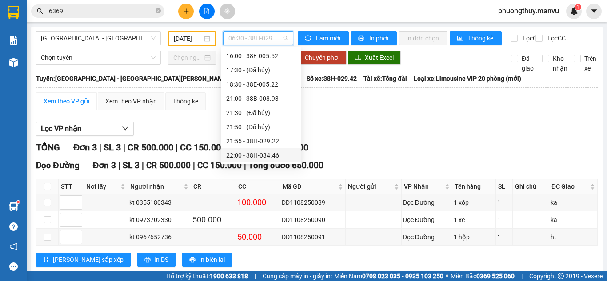
click at [259, 152] on div "22:00 - 38H-034.46" at bounding box center [260, 156] width 69 height 10
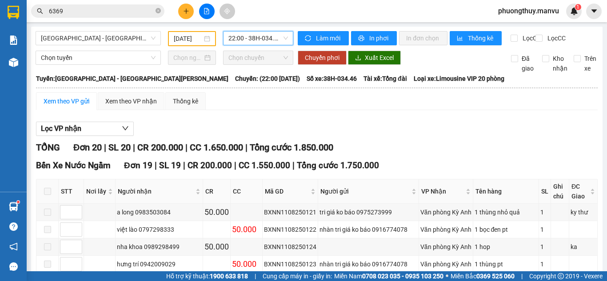
click at [235, 32] on span "22:00 - 38H-034.46" at bounding box center [258, 38] width 60 height 13
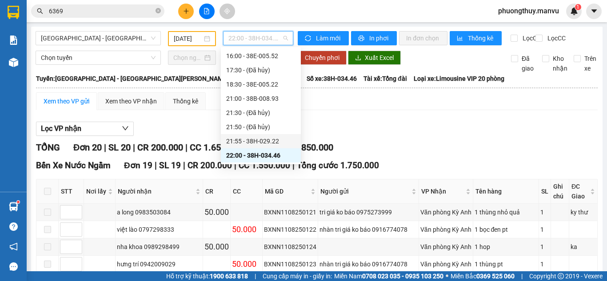
click at [248, 140] on div "21:55 - 38H-029.22" at bounding box center [260, 141] width 69 height 10
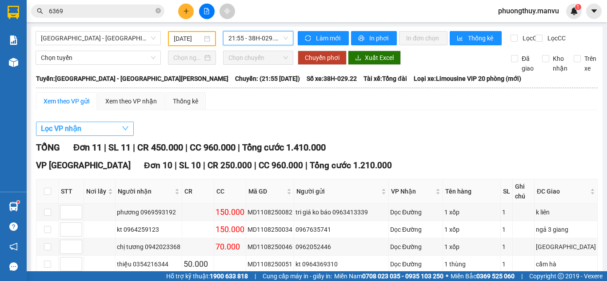
click at [117, 136] on button "Lọc VP nhận" at bounding box center [85, 129] width 98 height 14
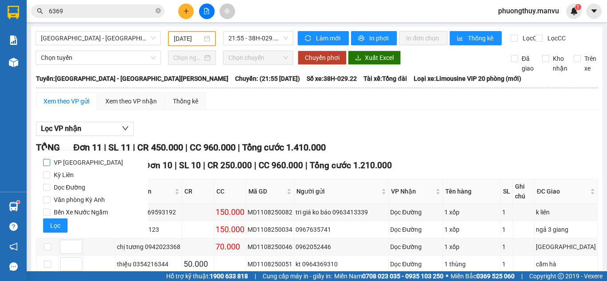
click at [65, 165] on span "VP [GEOGRAPHIC_DATA]" at bounding box center [88, 162] width 76 height 12
click at [50, 165] on input "VP [GEOGRAPHIC_DATA]" at bounding box center [46, 162] width 7 height 7
click at [54, 222] on span "Lọc" at bounding box center [55, 226] width 10 height 10
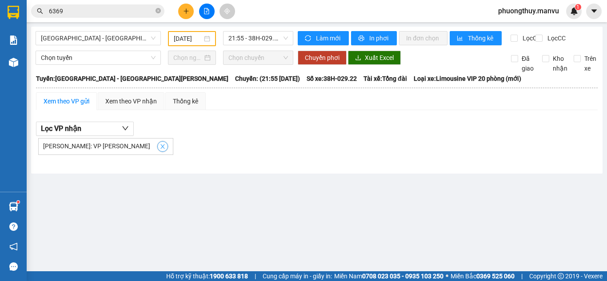
click at [158, 150] on span "close" at bounding box center [163, 147] width 10 height 6
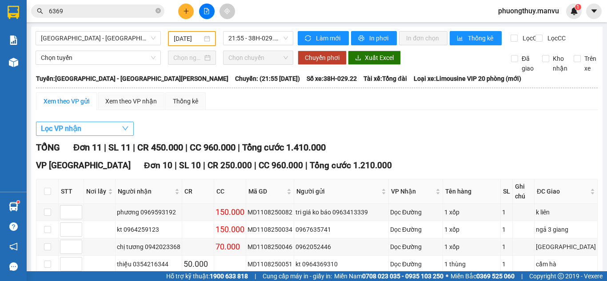
click at [106, 135] on button "Lọc VP nhận" at bounding box center [85, 129] width 98 height 14
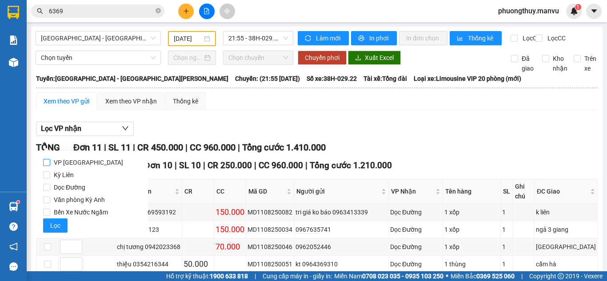
click at [68, 164] on span "VP [GEOGRAPHIC_DATA]" at bounding box center [88, 162] width 76 height 12
click at [50, 164] on input "VP [GEOGRAPHIC_DATA]" at bounding box center [46, 162] width 7 height 7
checkbox input "true"
click at [186, 136] on div "Lọc VP nhận" at bounding box center [317, 129] width 562 height 15
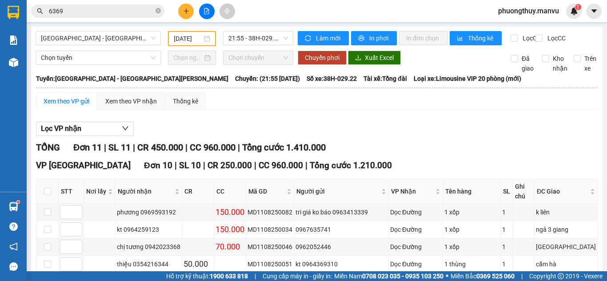
click at [76, 106] on div "Xem theo VP gửi" at bounding box center [67, 101] width 46 height 10
click at [130, 110] on div "Xem theo VP nhận" at bounding box center [131, 101] width 67 height 18
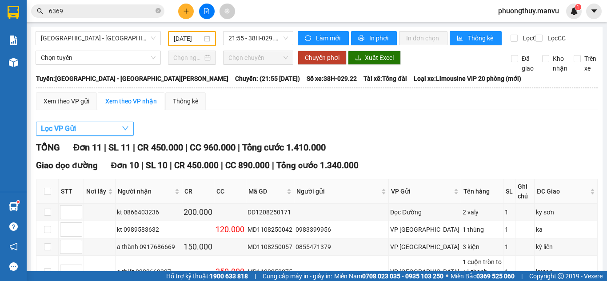
click at [121, 136] on button "Lọc VP Gửi" at bounding box center [85, 129] width 98 height 14
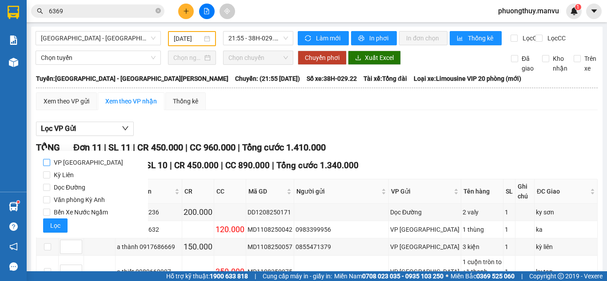
click at [62, 161] on span "VP [GEOGRAPHIC_DATA]" at bounding box center [88, 162] width 76 height 12
click at [50, 161] on input "VP [GEOGRAPHIC_DATA]" at bounding box center [46, 162] width 7 height 7
checkbox input "true"
click at [53, 224] on span "Lọc" at bounding box center [55, 226] width 10 height 10
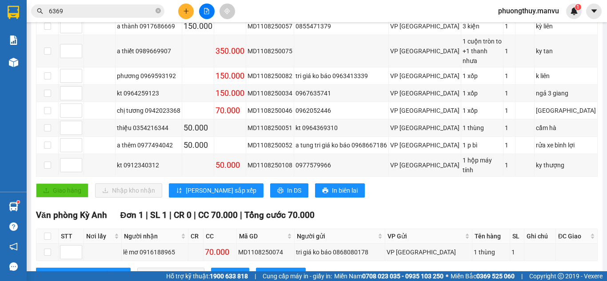
scroll to position [234, 0]
